Goal: Task Accomplishment & Management: Use online tool/utility

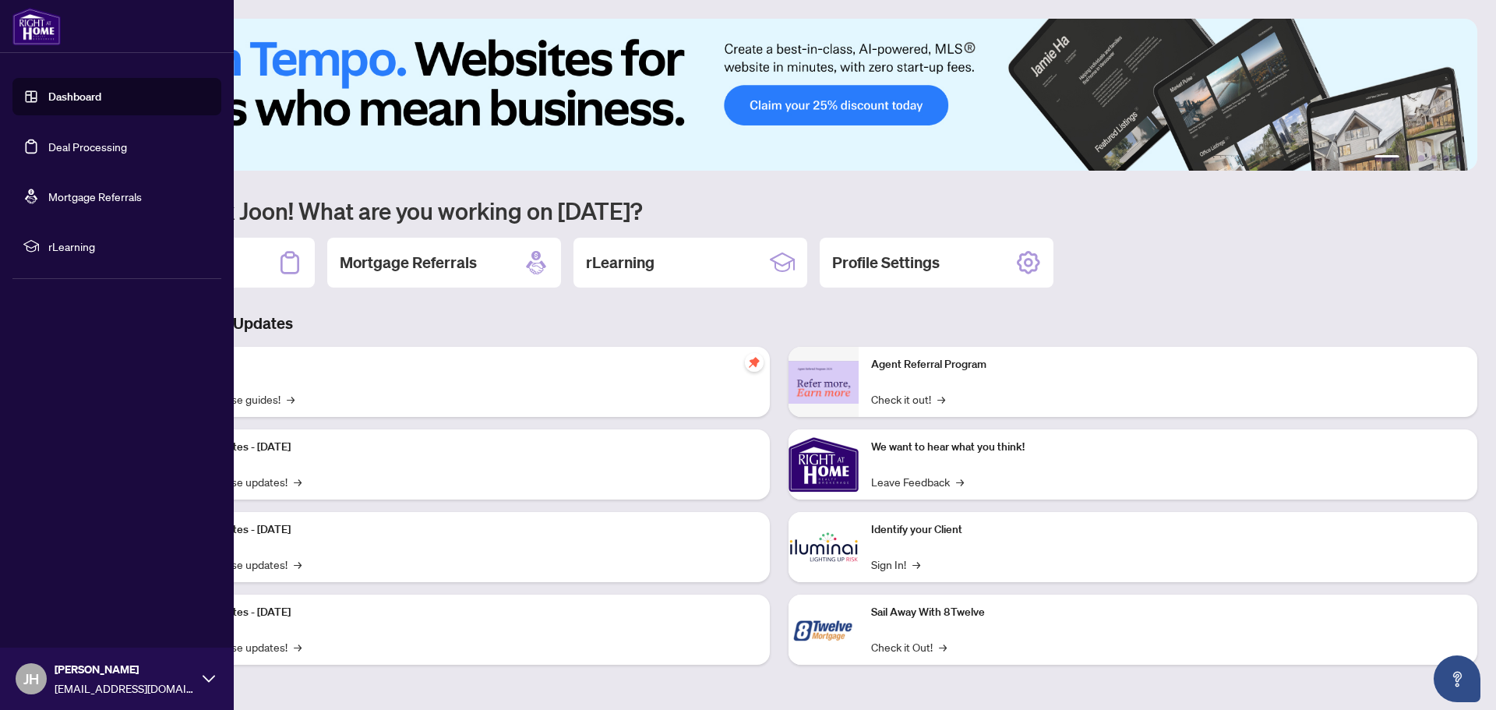
click at [48, 140] on link "Deal Processing" at bounding box center [87, 146] width 79 height 14
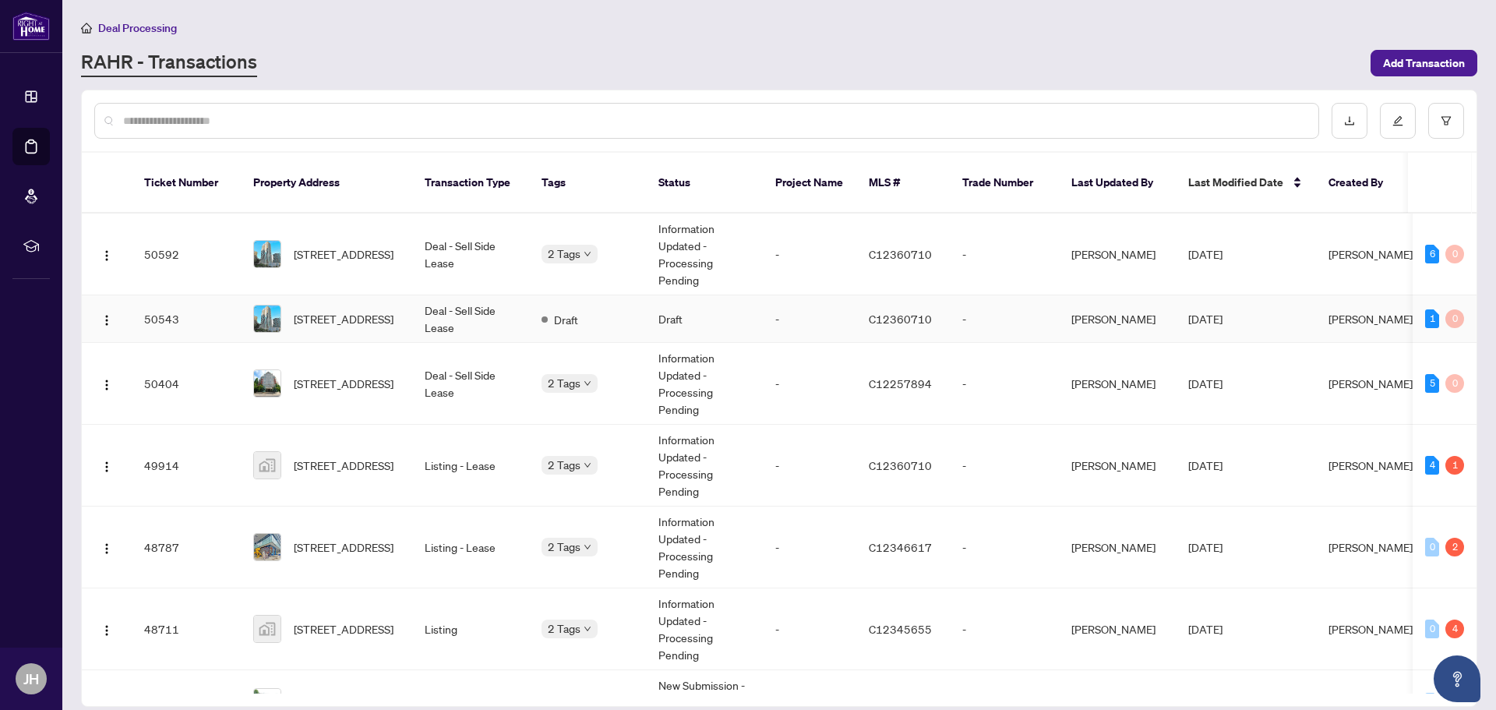
click at [436, 299] on td "Deal - Sell Side Lease" at bounding box center [470, 319] width 117 height 48
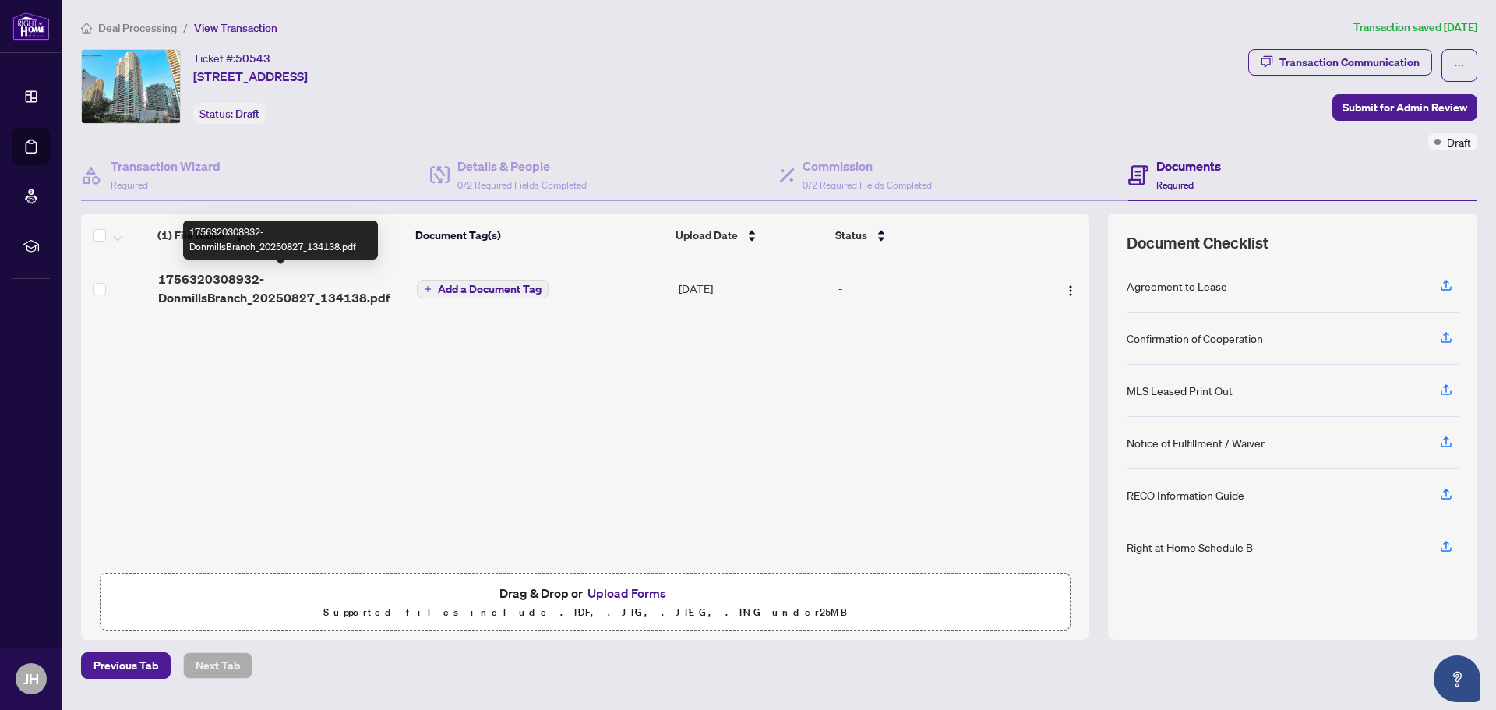
click at [204, 289] on span "1756320308932-DonmillsBranch_20250827_134138.pdf" at bounding box center [281, 288] width 247 height 37
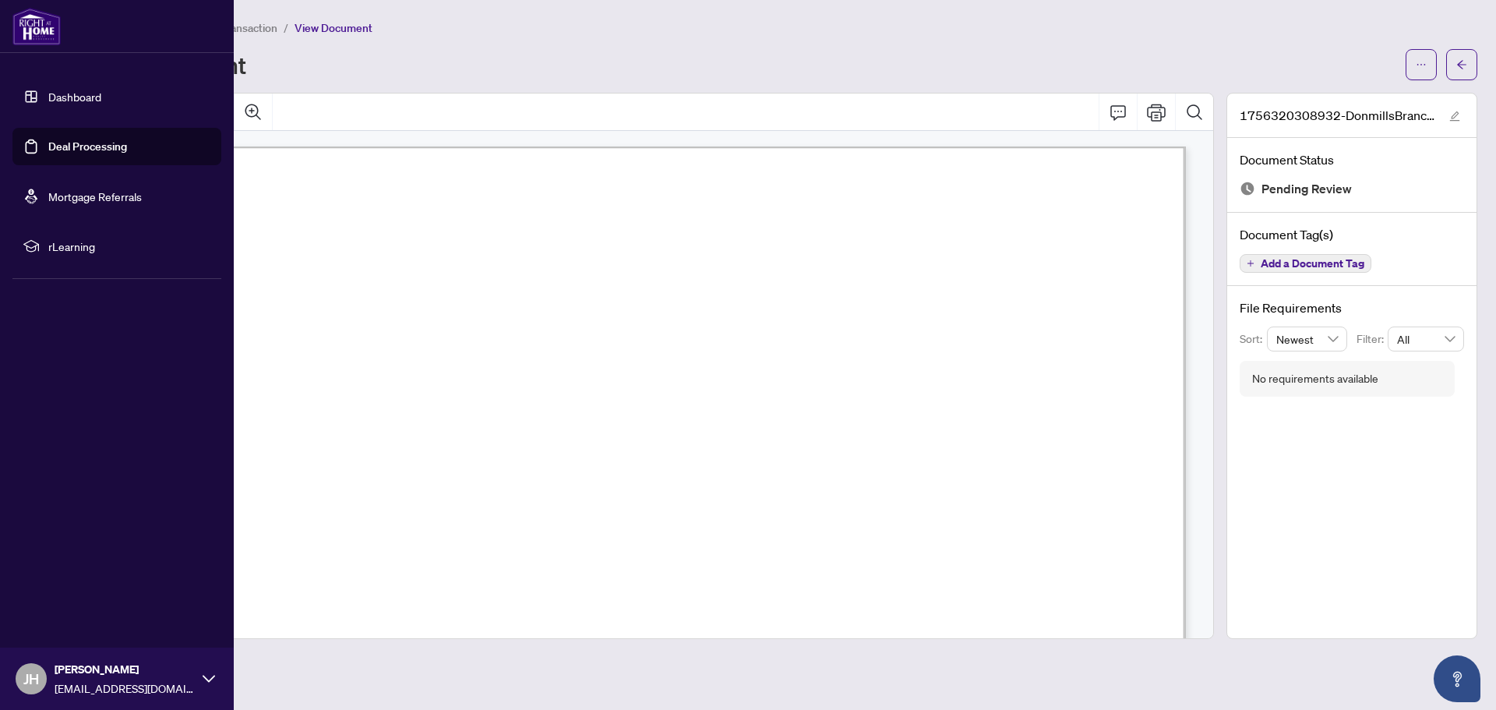
drag, startPoint x: 90, startPoint y: 150, endPoint x: 104, endPoint y: 150, distance: 14.8
click at [90, 150] on link "Deal Processing" at bounding box center [87, 146] width 79 height 14
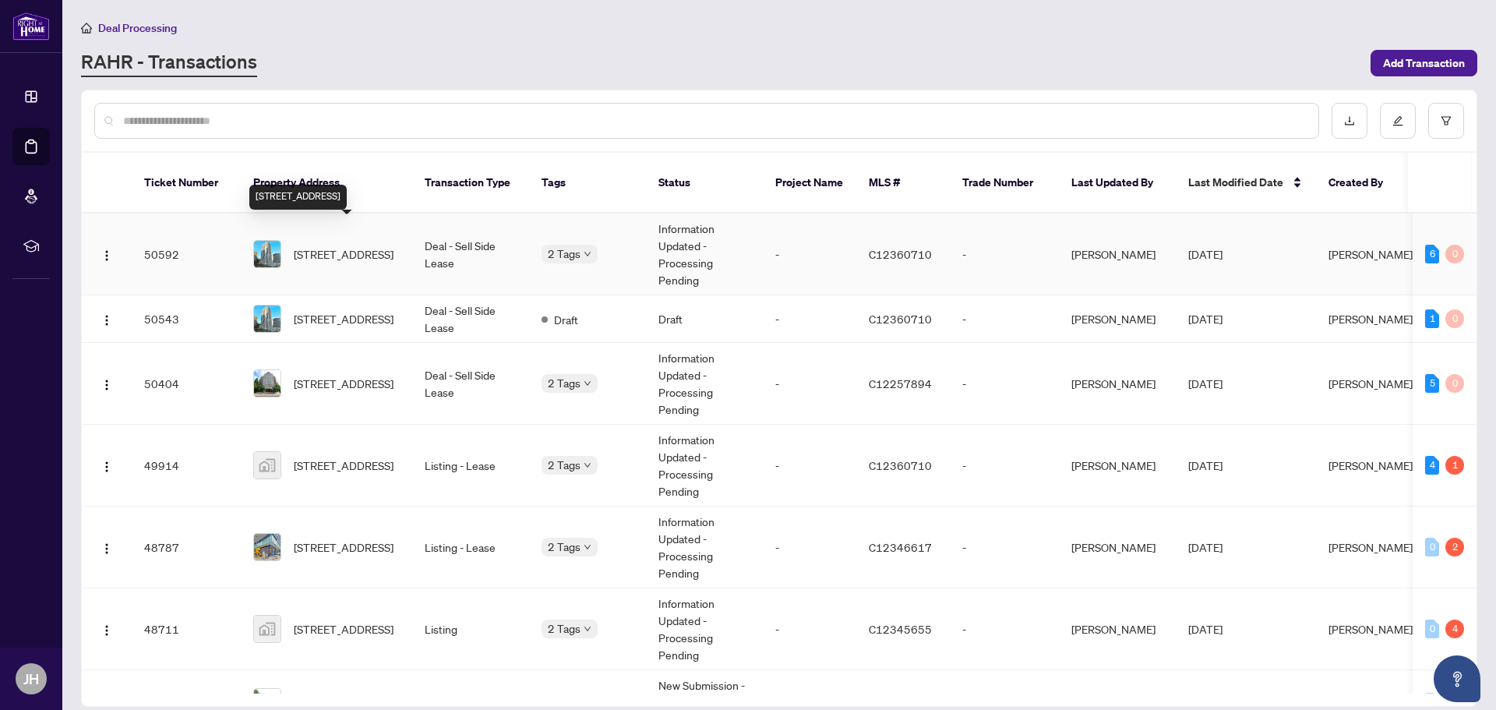
click at [363, 245] on span "[STREET_ADDRESS]" at bounding box center [344, 253] width 100 height 17
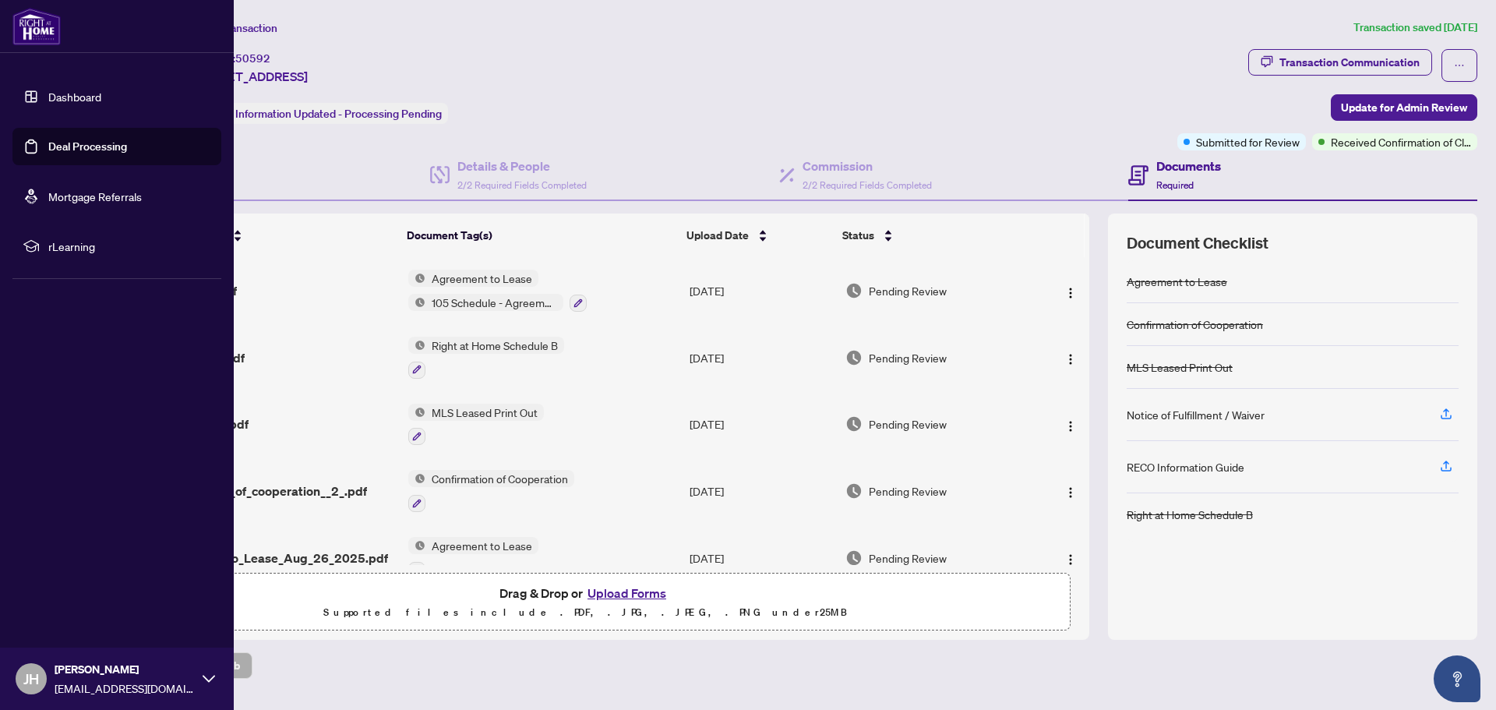
click at [90, 139] on link "Deal Processing" at bounding box center [87, 146] width 79 height 14
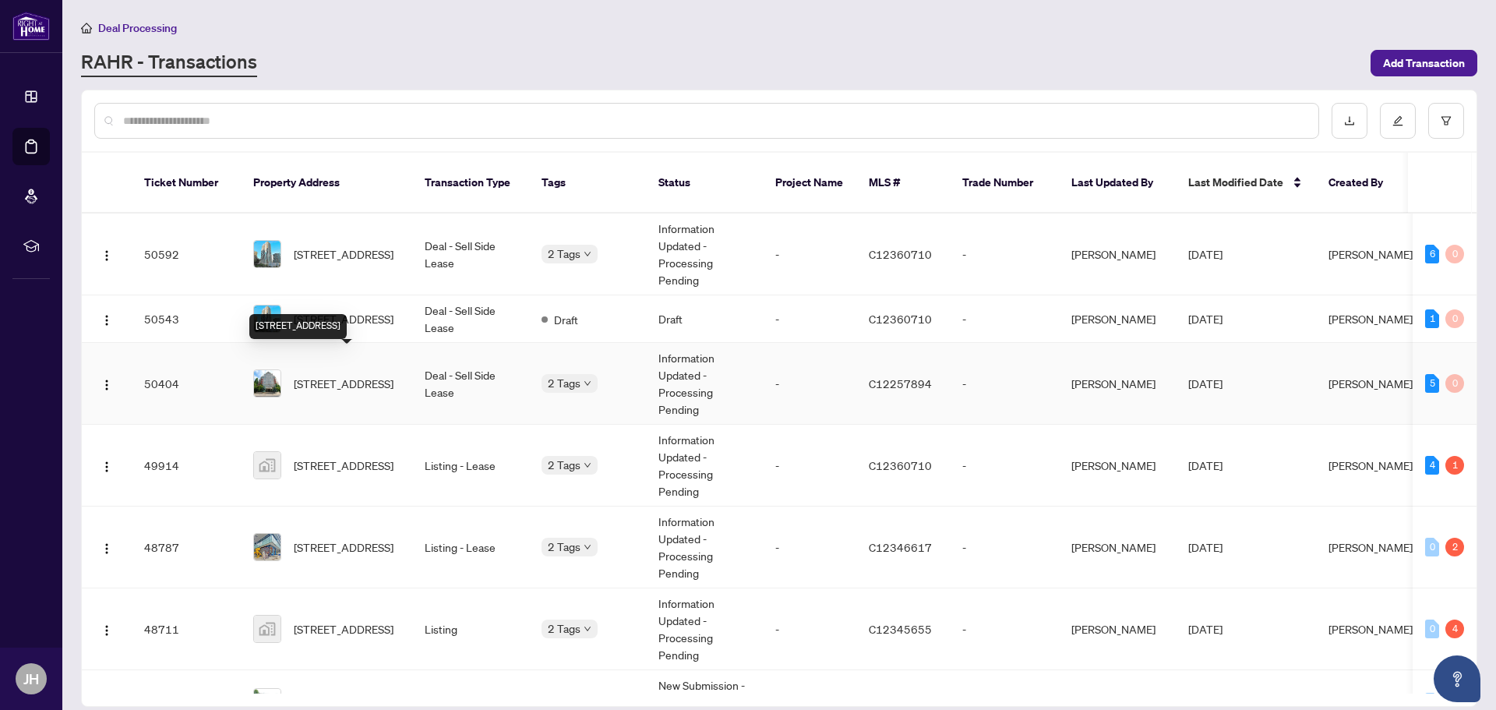
click at [388, 375] on span "[STREET_ADDRESS]" at bounding box center [344, 383] width 100 height 17
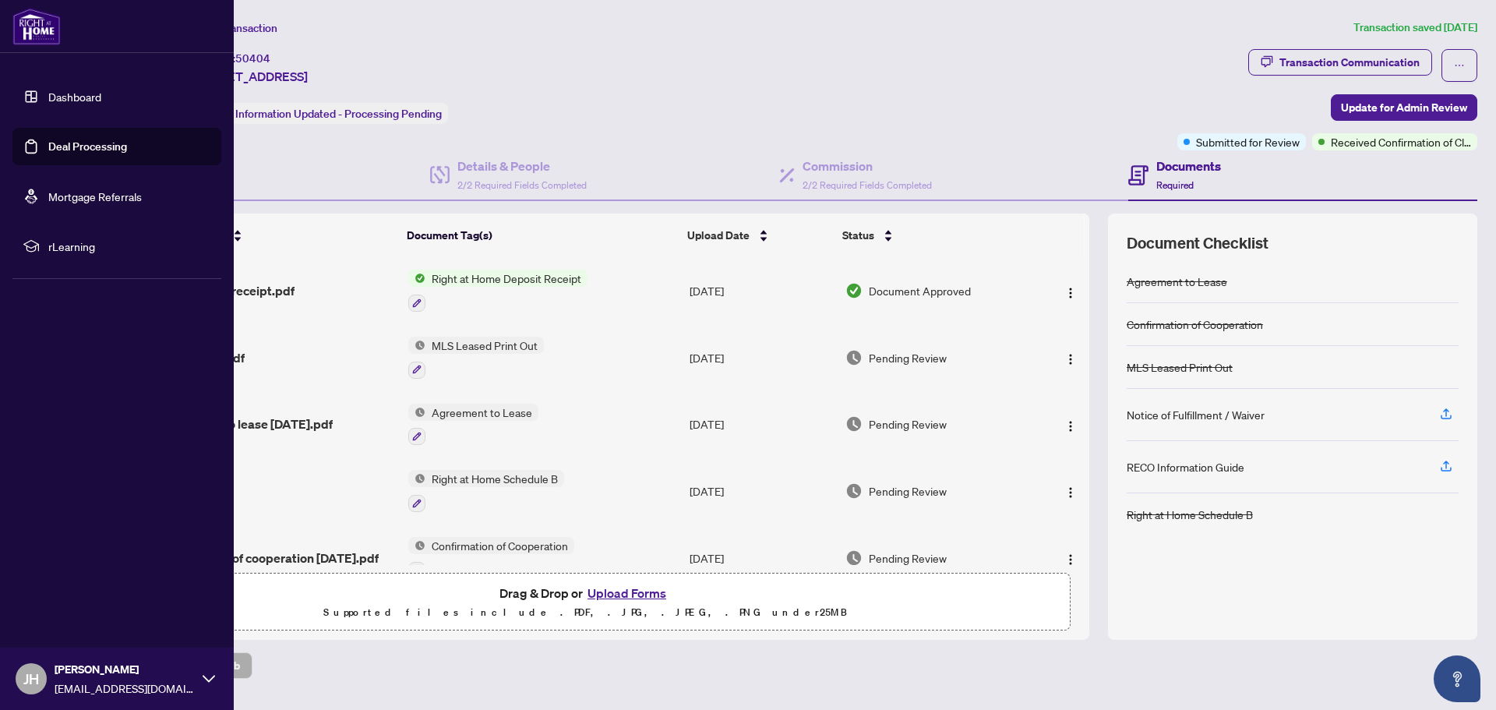
click at [48, 146] on link "Deal Processing" at bounding box center [87, 146] width 79 height 14
